Goal: Information Seeking & Learning: Find specific fact

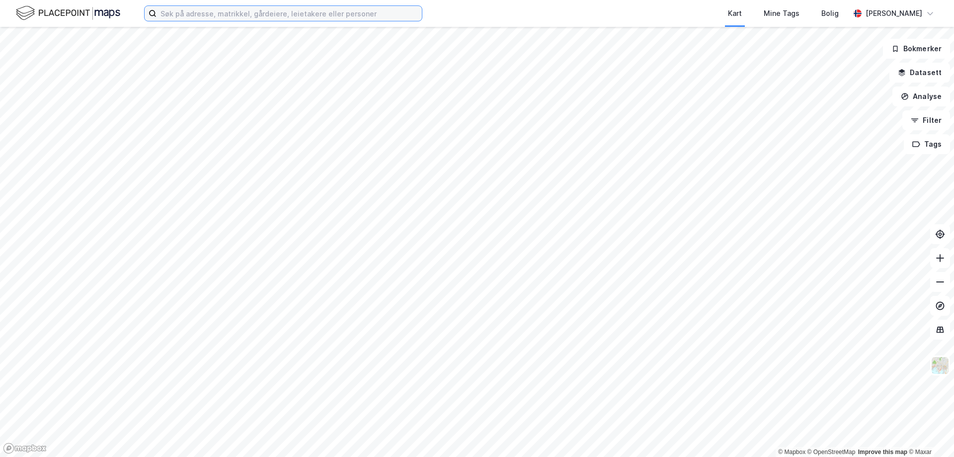
click at [223, 18] on input at bounding box center [288, 13] width 265 height 15
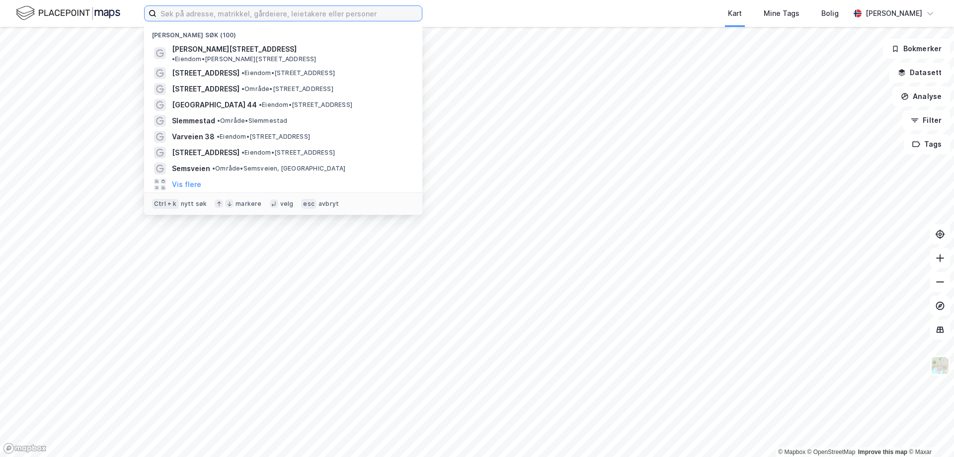
paste input "Tyribakken 4"
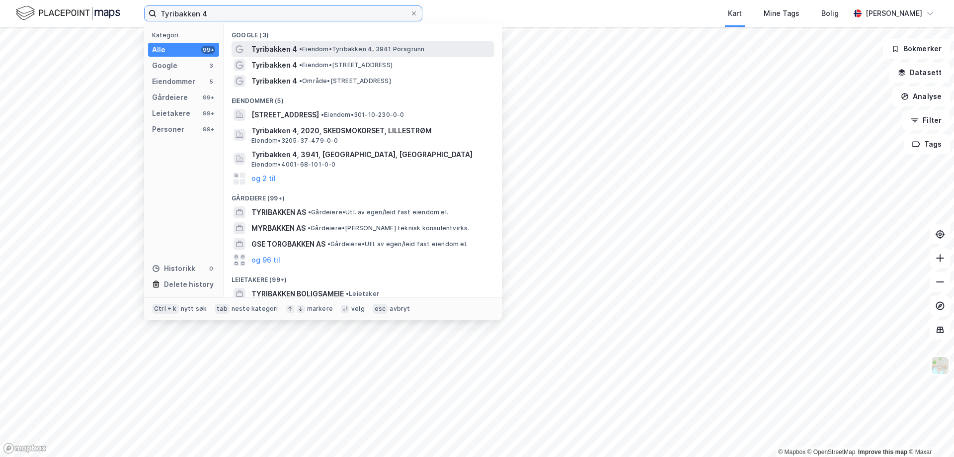
type input "Tyribakken 4"
click at [316, 48] on span "• Eiendom • Tyribakken 4, 3941 Porsgrunn" at bounding box center [361, 49] width 125 height 8
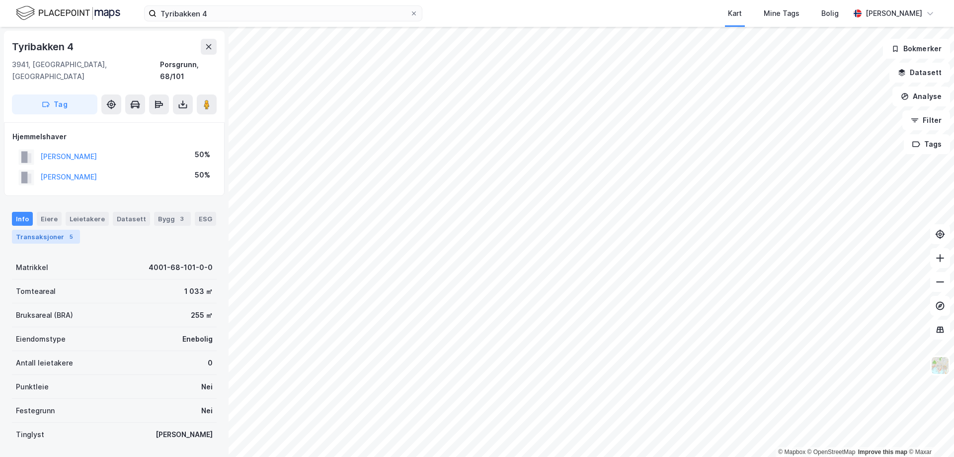
click at [42, 229] on div "Transaksjoner 5" at bounding box center [46, 236] width 68 height 14
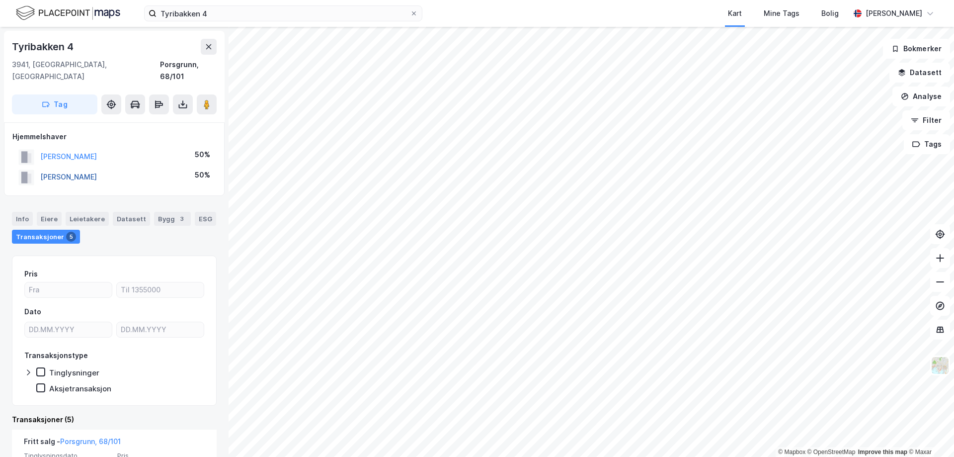
click at [0, 0] on button "[PERSON_NAME]" at bounding box center [0, 0] width 0 height 0
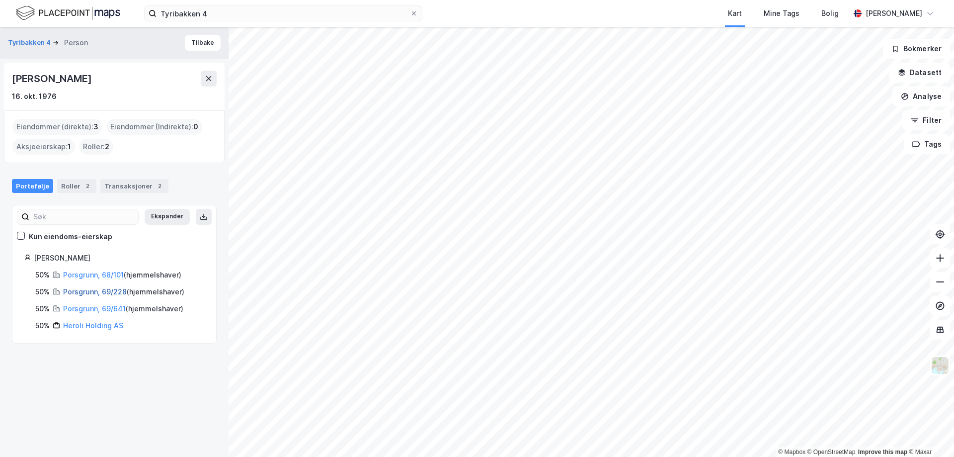
click at [96, 293] on link "Porsgrunn, 69/228" at bounding box center [95, 291] width 64 height 8
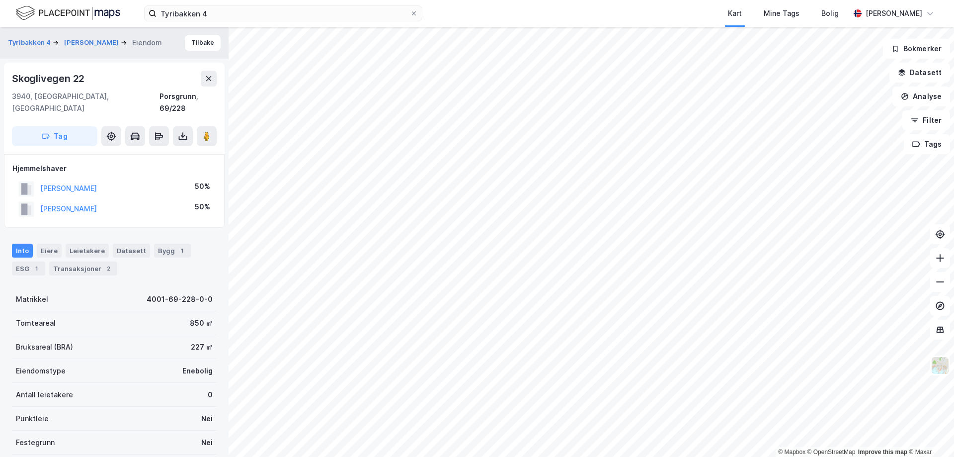
scroll to position [0, 0]
click at [76, 261] on div "Transaksjoner 2" at bounding box center [83, 268] width 68 height 14
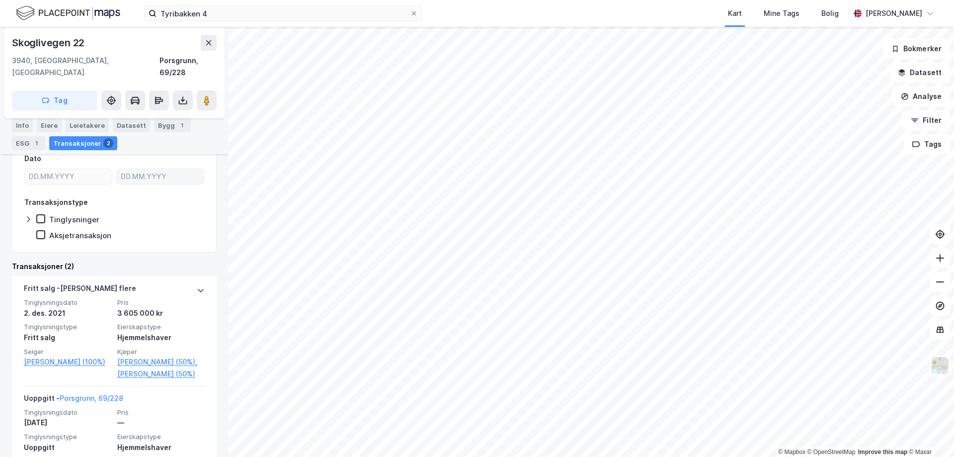
scroll to position [199, 0]
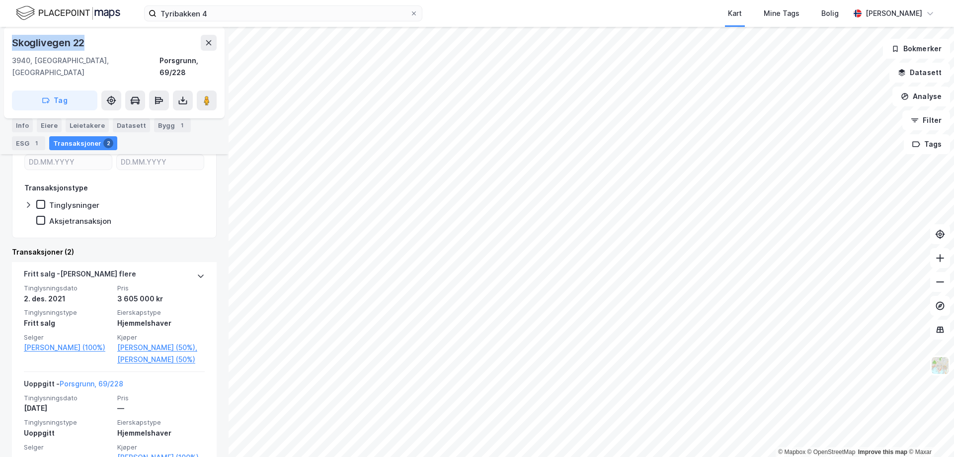
drag, startPoint x: 90, startPoint y: 39, endPoint x: 14, endPoint y: 46, distance: 76.3
click at [14, 46] on div "Skoglivegen 22" at bounding box center [114, 43] width 205 height 16
copy div "Skoglivegen 22"
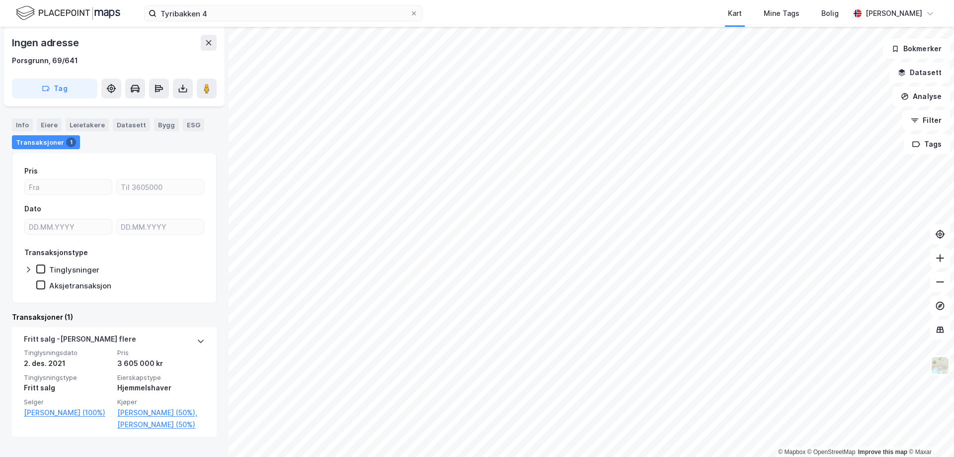
scroll to position [93, 0]
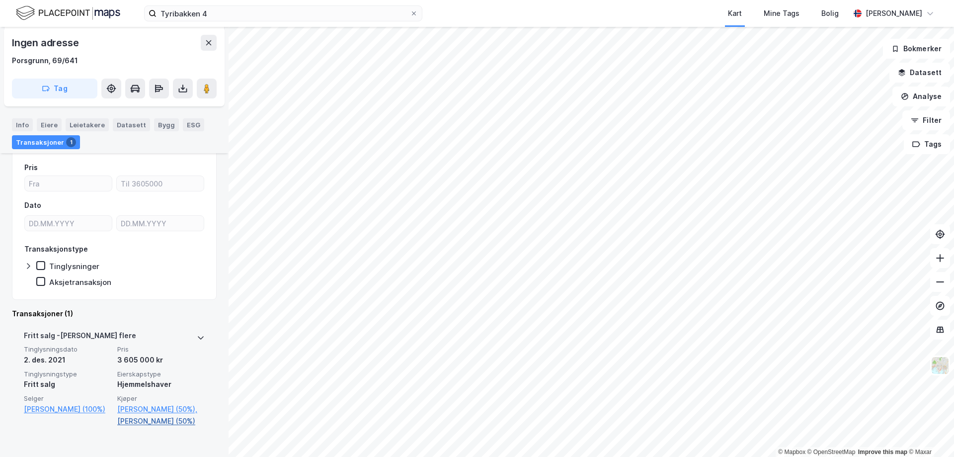
click at [134, 427] on link "[PERSON_NAME] (50%)" at bounding box center [160, 421] width 87 height 12
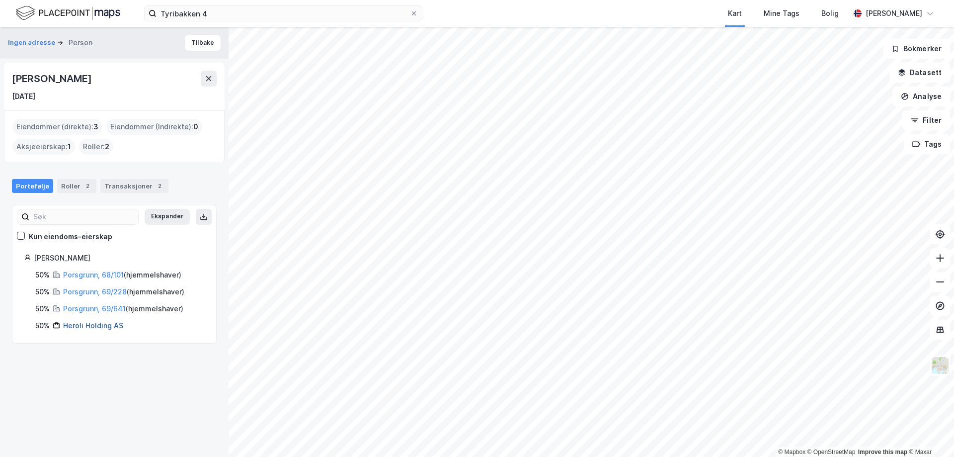
click at [98, 323] on link "Heroli Holding AS" at bounding box center [93, 325] width 60 height 8
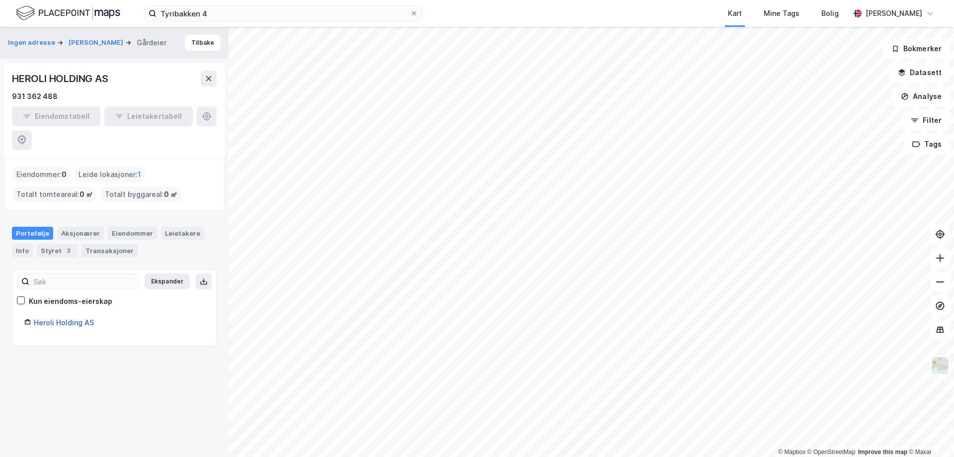
click at [76, 318] on link "Heroli Holding AS" at bounding box center [64, 322] width 60 height 8
drag, startPoint x: 113, startPoint y: 75, endPoint x: 10, endPoint y: 76, distance: 103.3
click at [10, 76] on div "HEROLI HOLDING AS 931 362 488 Eiendomstabell Leietakertabell" at bounding box center [114, 110] width 221 height 95
copy div "HEROLI HOLDING AS"
